Goal: Find specific page/section: Find specific page/section

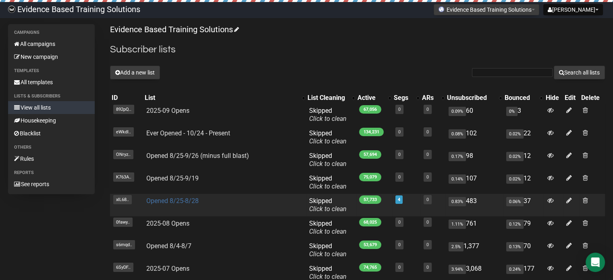
click at [188, 199] on link "Opened 8/25-8/28" at bounding box center [172, 201] width 52 height 8
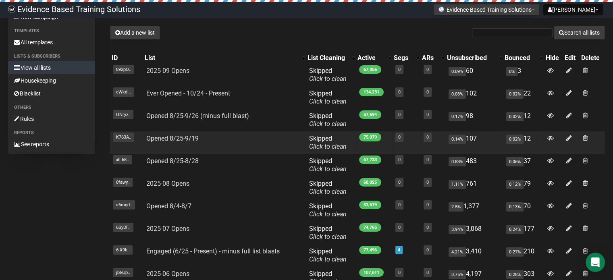
scroll to position [40, 0]
click at [182, 137] on link "Opened 8/25-9/19" at bounding box center [172, 138] width 52 height 8
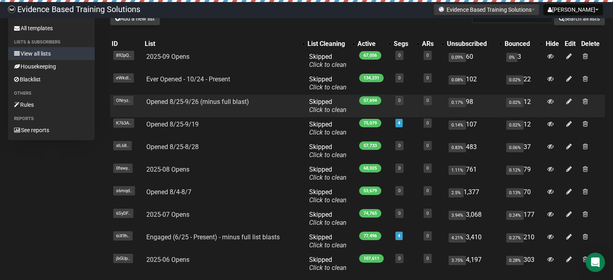
scroll to position [40, 0]
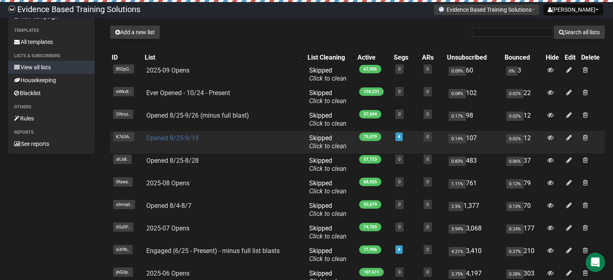
click at [183, 139] on link "Opened 8/25-9/19" at bounding box center [172, 138] width 52 height 8
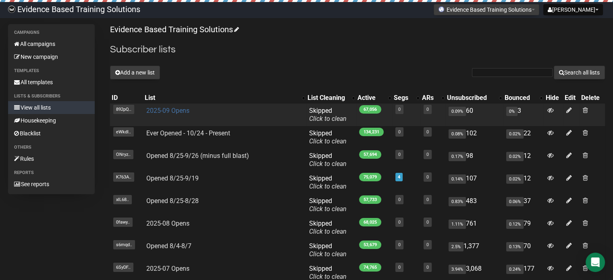
click at [163, 108] on link "2025-09 Opens" at bounding box center [167, 111] width 43 height 8
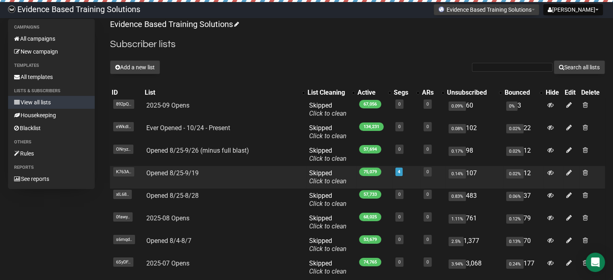
scroll to position [121, 0]
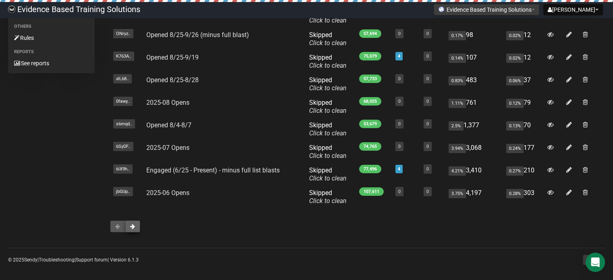
click at [138, 223] on button at bounding box center [132, 226] width 15 height 12
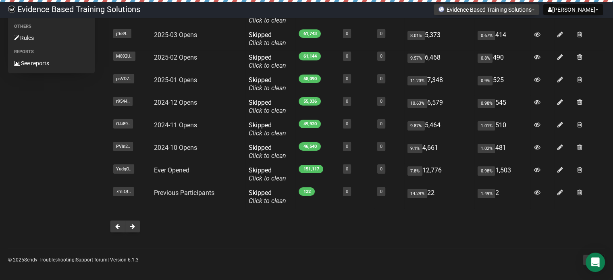
scroll to position [124, 0]
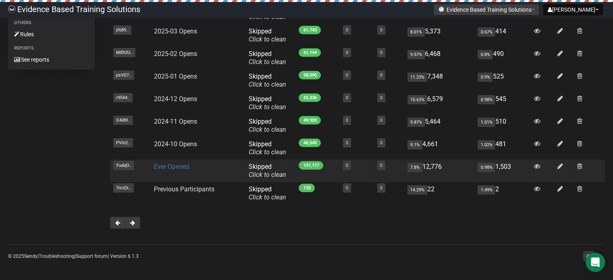
click at [181, 164] on link "Ever Opened" at bounding box center [171, 167] width 35 height 8
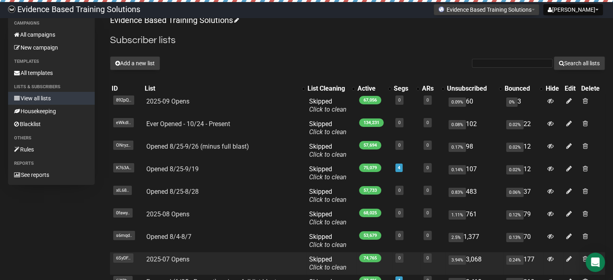
scroll to position [124, 0]
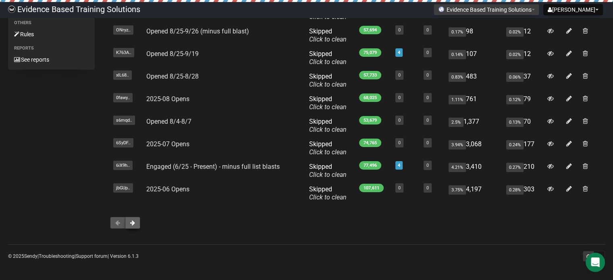
click at [139, 221] on button at bounding box center [132, 223] width 15 height 12
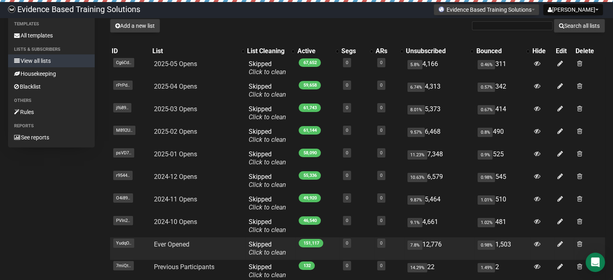
scroll to position [124, 0]
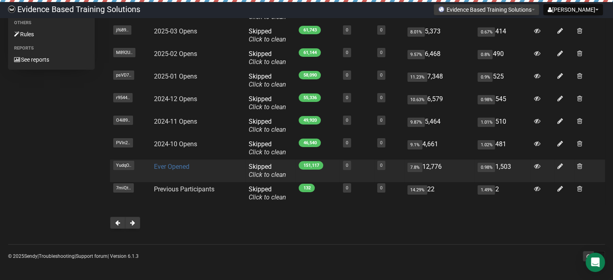
click at [177, 167] on link "Ever Opened" at bounding box center [171, 167] width 35 height 8
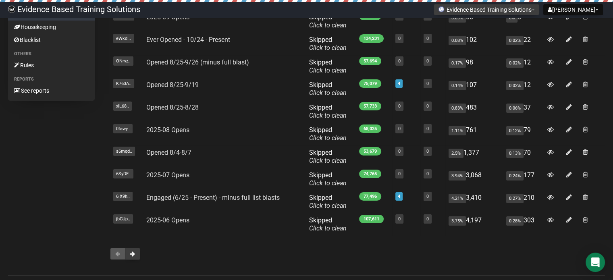
scroll to position [44, 0]
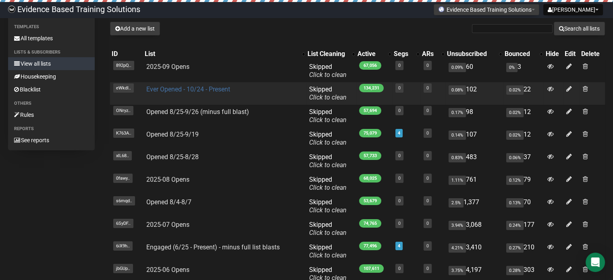
click at [190, 91] on link "Ever Opened - 10/24 - Present" at bounding box center [188, 89] width 84 height 8
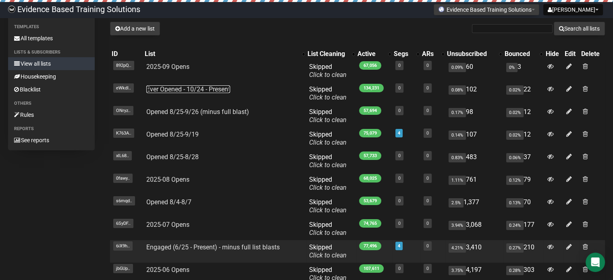
scroll to position [124, 0]
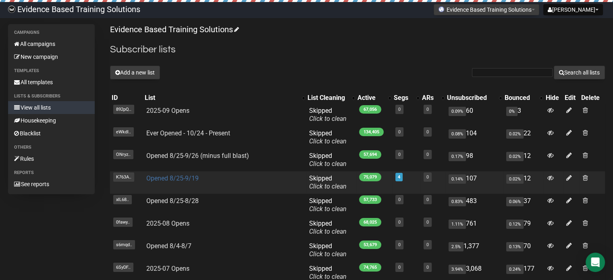
click at [185, 177] on link "Opened 8/25-9/19" at bounding box center [172, 178] width 52 height 8
